Goal: Use online tool/utility: Use online tool/utility

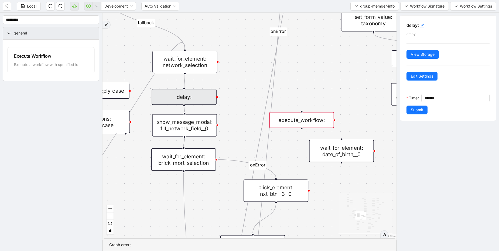
click at [306, 121] on div "execute_workflow:" at bounding box center [301, 120] width 65 height 16
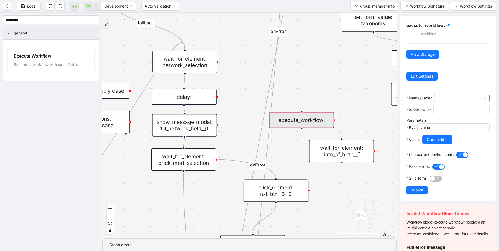
click at [448, 98] on span at bounding box center [461, 98] width 49 height 8
click at [447, 118] on div "__local__" at bounding box center [460, 118] width 43 height 6
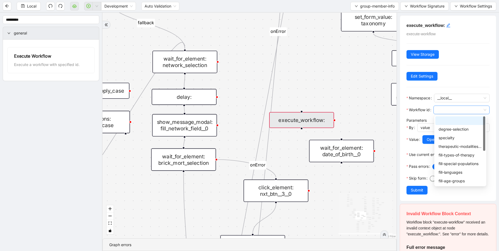
click at [451, 110] on span at bounding box center [462, 110] width 50 height 8
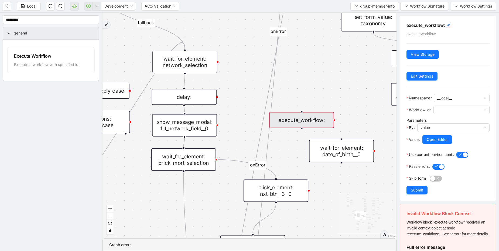
click at [385, 105] on div "match_found match_not_found fallback fallback match_found onError onError onErr…" at bounding box center [249, 126] width 294 height 226
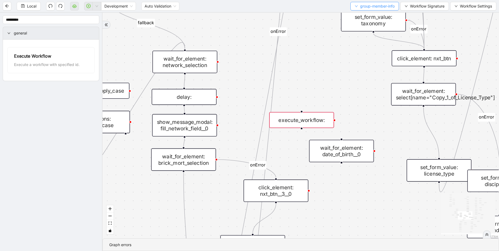
click at [364, 6] on span "group-member-info" at bounding box center [377, 6] width 35 height 6
click at [366, 25] on span "Create" at bounding box center [373, 25] width 41 height 6
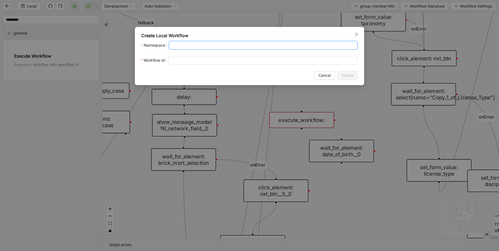
click at [187, 45] on input "Namespace" at bounding box center [263, 45] width 189 height 9
type input "*"
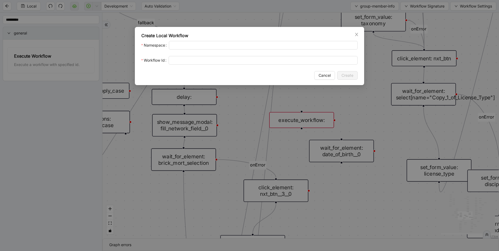
click at [204, 65] on div "Create Local Workflow Namespace Workflow Id Cancel Create" at bounding box center [249, 56] width 229 height 58
click at [217, 58] on input "Workflow Id" at bounding box center [263, 60] width 189 height 9
type input "**********"
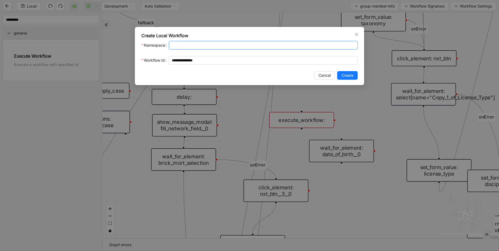
click at [223, 46] on input "Namespace" at bounding box center [263, 45] width 189 height 9
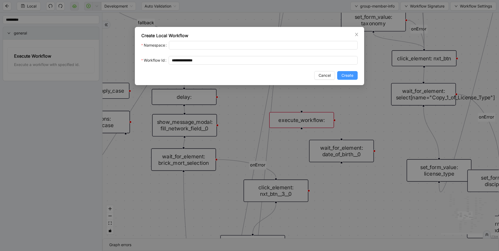
click at [351, 75] on span "Create" at bounding box center [347, 76] width 12 height 6
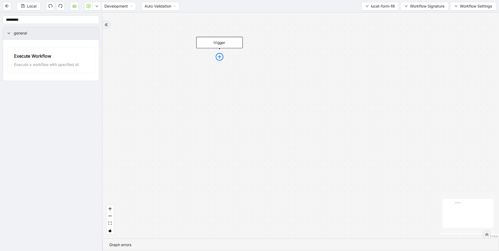
click at [220, 55] on icon "plus-circle" at bounding box center [219, 56] width 3 height 3
click at [290, 66] on div "trigger Close Tab Get Environment Url Go to url New tab New window Refresh Resi…" at bounding box center [300, 126] width 397 height 226
click at [217, 72] on div "trigger" at bounding box center [300, 126] width 397 height 226
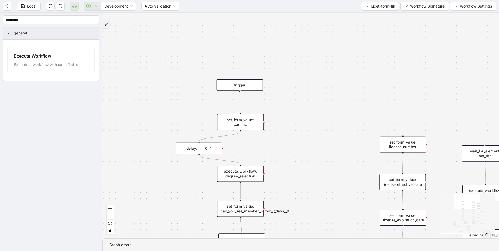
drag, startPoint x: 209, startPoint y: 39, endPoint x: 230, endPoint y: 85, distance: 50.9
click at [230, 85] on div "trigger" at bounding box center [240, 86] width 46 height 12
drag, startPoint x: 240, startPoint y: 92, endPoint x: 241, endPoint y: 113, distance: 21.0
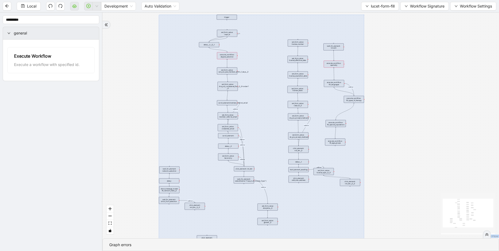
drag, startPoint x: 157, startPoint y: 15, endPoint x: 385, endPoint y: 227, distance: 311.7
click at [394, 251] on section "onError onError onError onError onError onError onError onError onError onError…" at bounding box center [300, 132] width 397 height 239
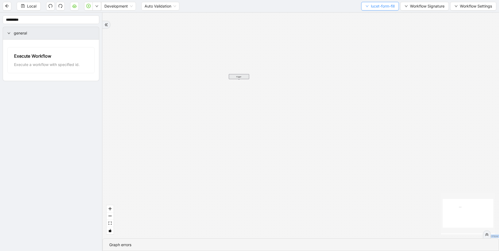
click at [375, 7] on span "lucet-form-fill" at bounding box center [383, 6] width 24 height 6
click at [367, 16] on span "Select" at bounding box center [379, 17] width 30 height 6
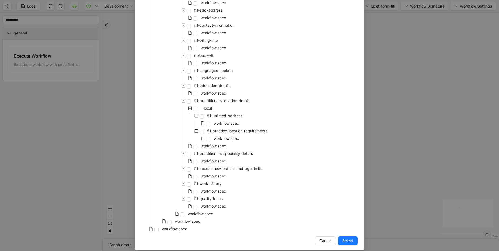
scroll to position [1898, 0]
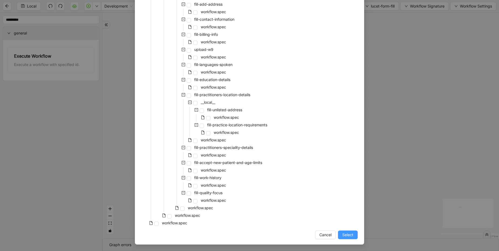
click at [347, 234] on span "Select" at bounding box center [347, 235] width 11 height 6
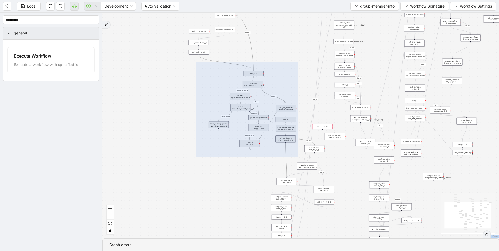
drag, startPoint x: 196, startPoint y: 62, endPoint x: 298, endPoint y: 158, distance: 139.9
click at [298, 158] on div "match_found match_not_found fallback fallback match_found onError onError onErr…" at bounding box center [300, 126] width 397 height 226
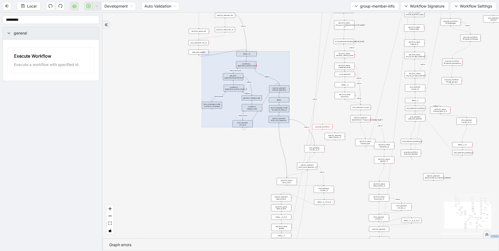
drag, startPoint x: 282, startPoint y: 136, endPoint x: 275, endPoint y: 117, distance: 20.8
click at [275, 117] on div at bounding box center [246, 90] width 88 height 76
